Goal: Task Accomplishment & Management: Complete application form

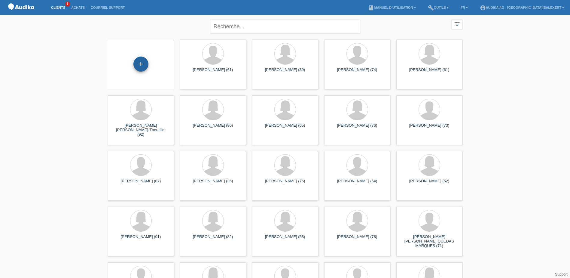
click at [142, 61] on div "+" at bounding box center [140, 63] width 15 height 15
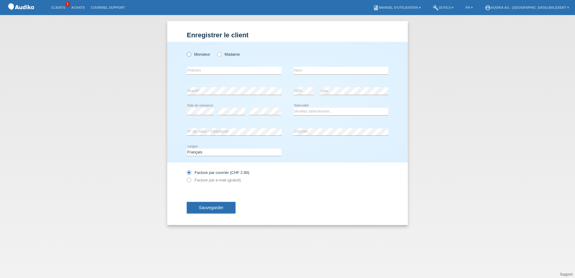
click at [186, 51] on icon at bounding box center [186, 51] width 0 height 0
click at [191, 53] on input "Monsieur" at bounding box center [189, 54] width 4 height 4
radio input "true"
click at [208, 73] on input "text" at bounding box center [234, 71] width 95 height 8
click at [310, 46] on div at bounding box center [340, 44] width 95 height 5
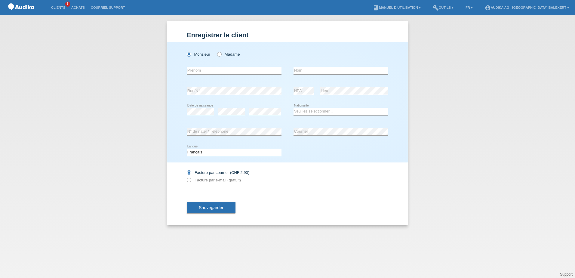
click at [401, 24] on div "Enregistrer le client Enregistrer le client Enregistrer le client Monsieur Mada…" at bounding box center [287, 123] width 240 height 204
